Goal: Find contact information: Find contact information

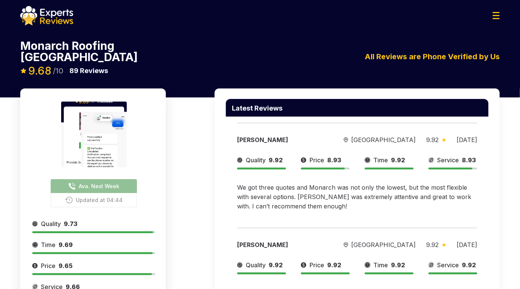
scroll to position [130, 0]
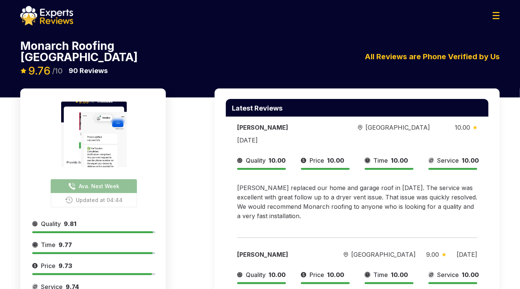
click at [90, 182] on span "Ava. Next Week" at bounding box center [99, 186] width 40 height 8
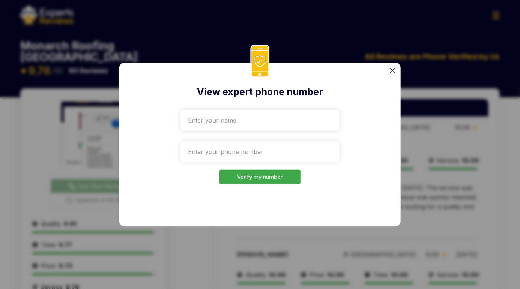
click at [289, 121] on input "text" at bounding box center [259, 120] width 159 height 21
type input "Test"
click at [202, 150] on input "tel" at bounding box center [259, 151] width 159 height 21
click at [213, 149] on input "+" at bounding box center [259, 151] width 159 height 21
paste input "1332-207-6524"
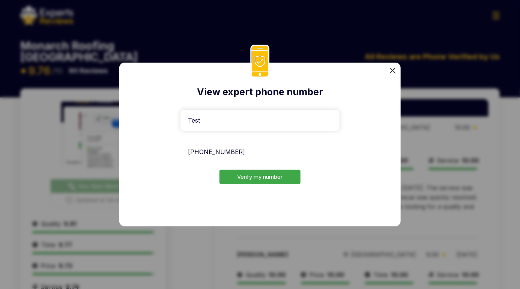
type input "+1332-207-6524"
click at [251, 184] on button "Verify my number" at bounding box center [259, 177] width 81 height 15
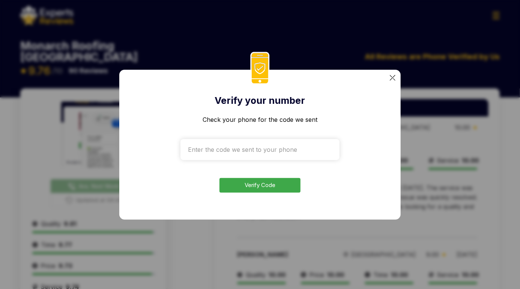
drag, startPoint x: 473, startPoint y: 66, endPoint x: 411, endPoint y: 102, distance: 71.9
click at [472, 66] on div "Verify your number Check your phone for the code we sent Verify Code" at bounding box center [260, 144] width 520 height 289
click at [271, 149] on input "text" at bounding box center [259, 149] width 159 height 21
paste input "5776"
type input "5776"
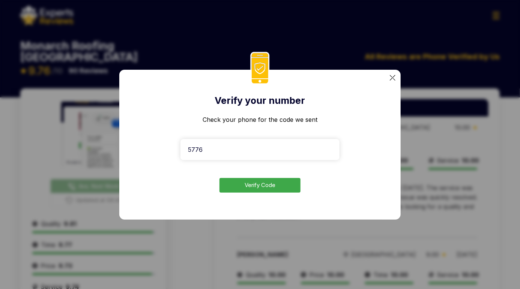
click at [258, 185] on button "Verify Code" at bounding box center [259, 185] width 81 height 15
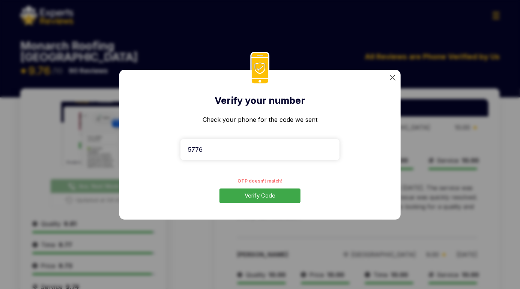
drag, startPoint x: 256, startPoint y: 100, endPoint x: 309, endPoint y: 260, distance: 167.9
click at [309, 260] on div "Verify your number Check your phone for the code we sent 5776 OTP doesn't match…" at bounding box center [260, 144] width 520 height 289
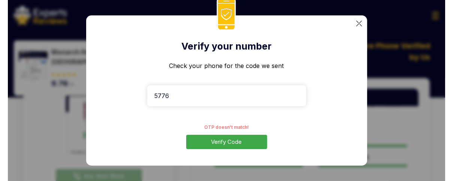
scroll to position [150, 0]
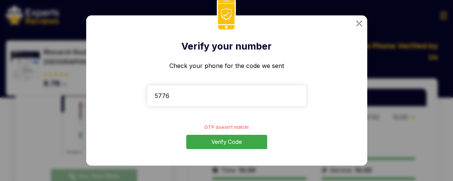
click at [419, 134] on div "Verify your number Check your phone for the code we sent 5776 OTP doesn't match…" at bounding box center [226, 90] width 453 height 181
click at [361, 16] on div "Verify your number Check your phone for the code we sent 5776 OTP doesn't match…" at bounding box center [226, 90] width 281 height 150
click at [359, 22] on img at bounding box center [359, 24] width 6 height 6
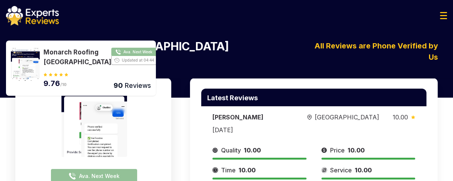
click at [39, 19] on img at bounding box center [32, 15] width 53 height 19
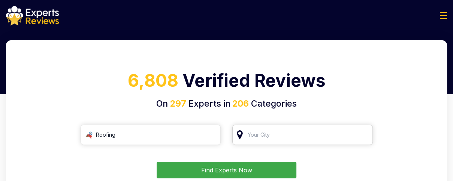
click at [292, 137] on input "search" at bounding box center [302, 134] width 141 height 20
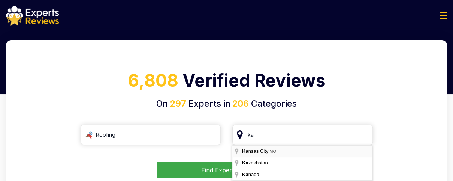
type input "Kansas City, MO"
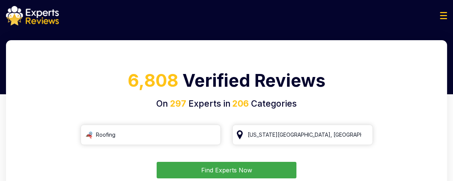
click at [260, 170] on button "Find Experts Now" at bounding box center [227, 170] width 140 height 16
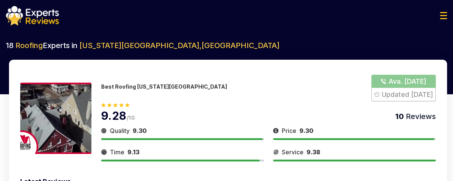
click at [396, 79] on button "Show Number" at bounding box center [403, 88] width 64 height 27
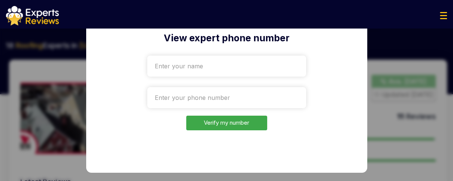
click at [165, 67] on input "text" at bounding box center [226, 65] width 159 height 21
type input "Test"
click at [196, 93] on input "tel" at bounding box center [226, 97] width 159 height 21
paste input "+35-191-7201925"
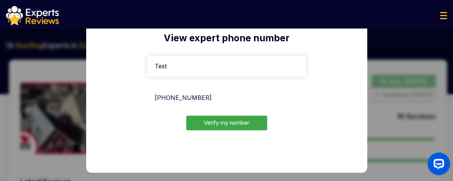
type input "+35-191-7201925"
click at [222, 119] on button "Verify my number" at bounding box center [226, 122] width 81 height 15
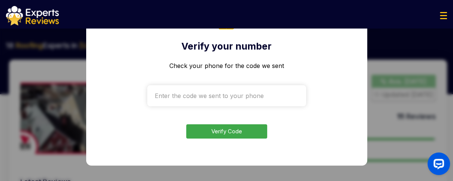
drag, startPoint x: 418, startPoint y: 132, endPoint x: 273, endPoint y: 129, distance: 145.1
click at [292, 133] on div "Verify your number Check your phone for the code we sent Verify Code" at bounding box center [226, 90] width 453 height 181
click at [232, 94] on input "text" at bounding box center [226, 95] width 159 height 21
paste input "8338"
type input "8338"
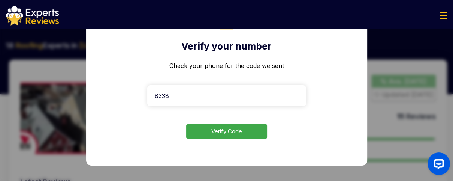
click at [226, 134] on button "Verify Code" at bounding box center [226, 131] width 81 height 15
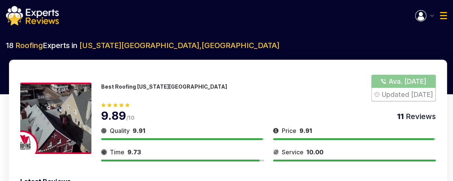
click at [404, 83] on button "Show Number" at bounding box center [403, 88] width 64 height 27
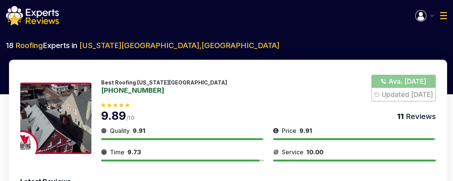
click at [141, 92] on link "989-538-7701" at bounding box center [164, 90] width 126 height 7
click at [439, 17] on div "Welcome Test Open Inquires ( ) My Reviews ( ) Log Out" at bounding box center [431, 15] width 32 height 11
click at [445, 17] on img at bounding box center [443, 15] width 7 height 7
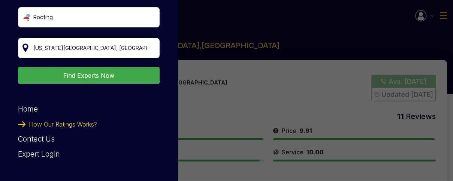
scroll to position [75, 0]
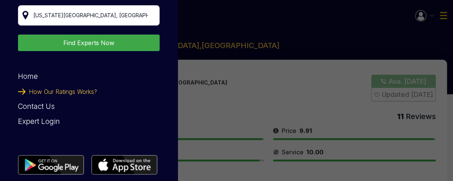
click at [29, 82] on div "Home How Our Ratings Works? Contact Us" at bounding box center [89, 91] width 142 height 45
click at [29, 78] on link "Home" at bounding box center [28, 76] width 20 height 9
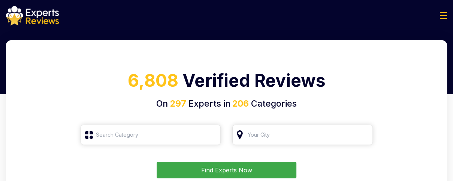
type input "Roofing"
click at [441, 14] on img at bounding box center [443, 15] width 7 height 7
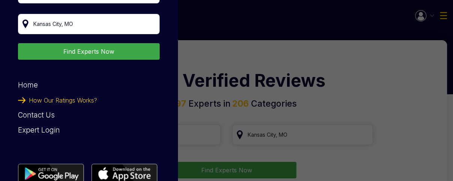
scroll to position [75, 0]
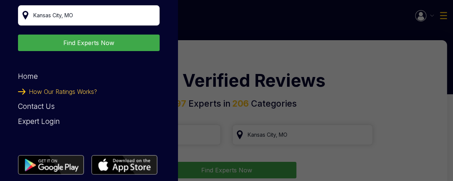
click at [52, 91] on span "How Our Ratings Works?" at bounding box center [63, 91] width 68 height 15
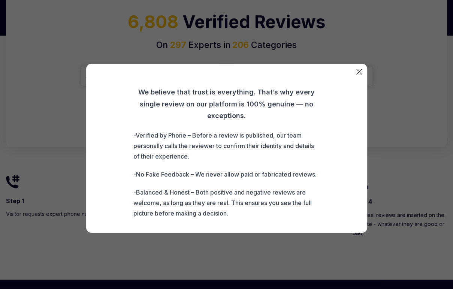
scroll to position [0, 0]
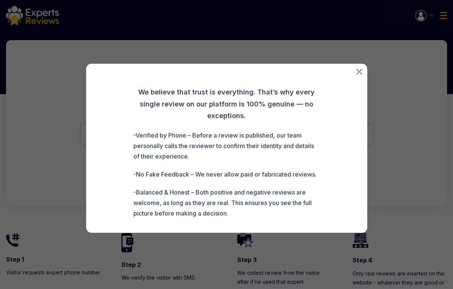
drag, startPoint x: 220, startPoint y: 198, endPoint x: 113, endPoint y: 89, distance: 152.9
click at [113, 89] on div "We believe that trust is everything. That’s why every single review on our plat…" at bounding box center [226, 152] width 247 height 132
copy div "We believe that trust is everything. That’s why every single review on our plat…"
click at [300, 123] on div "We believe that trust is everything. That’s why every single review on our plat…" at bounding box center [226, 152] width 247 height 132
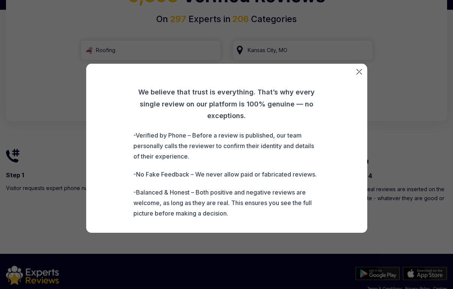
scroll to position [101, 0]
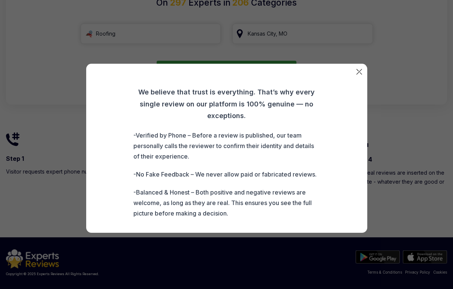
click at [355, 72] on div "We believe that trust is everything. That’s why every single review on our plat…" at bounding box center [226, 148] width 281 height 169
click at [358, 71] on img at bounding box center [359, 72] width 6 height 6
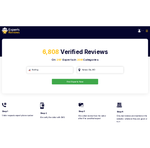
scroll to position [0, 0]
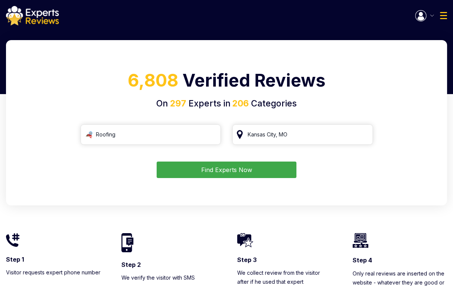
drag, startPoint x: 144, startPoint y: 10, endPoint x: 276, endPoint y: 266, distance: 288.5
drag, startPoint x: 276, startPoint y: 266, endPoint x: 216, endPoint y: 205, distance: 85.6
click at [208, 174] on button "Find Experts Now" at bounding box center [227, 170] width 140 height 16
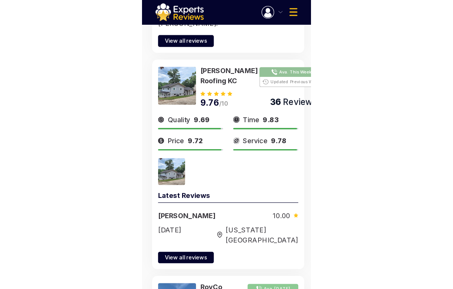
scroll to position [1638, 0]
